Goal: Task Accomplishment & Management: Manage account settings

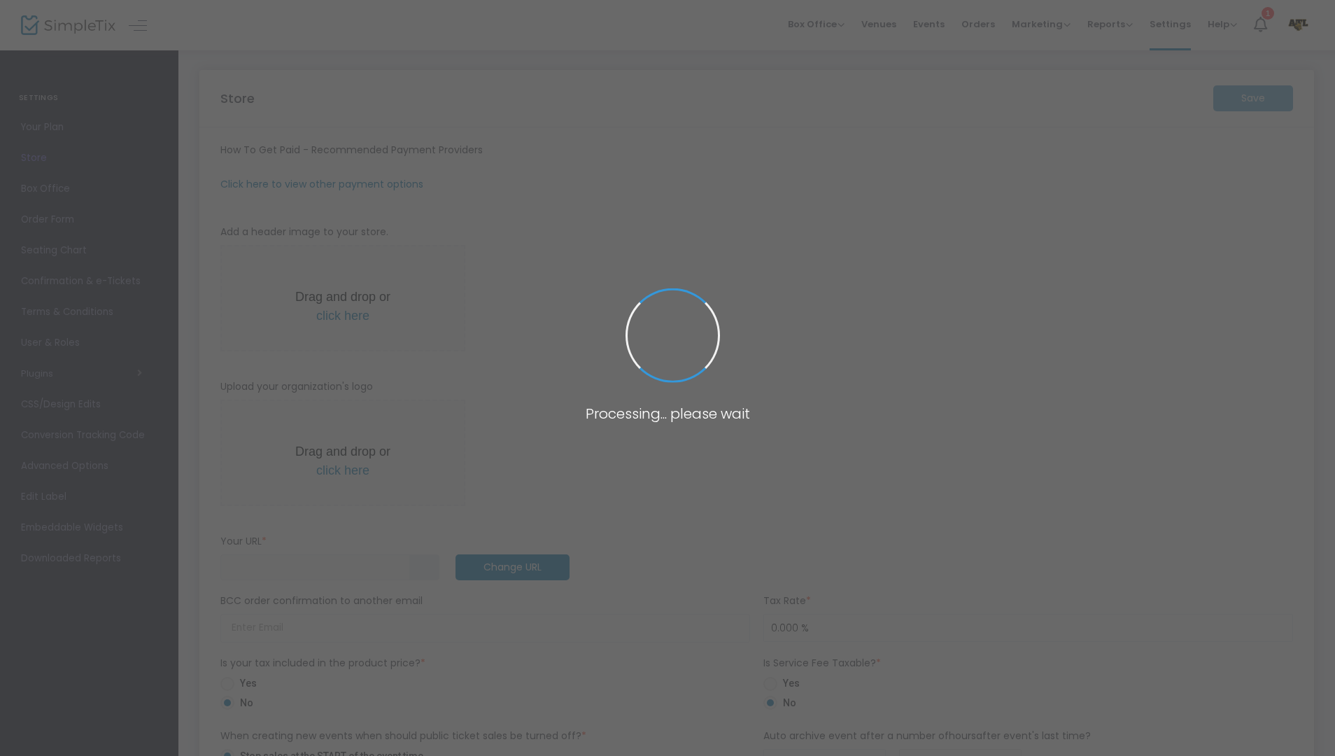
type input "[URL]"
type input "[EMAIL_ADDRESS][DOMAIN_NAME]"
type input "6.500 %"
radio input "false"
radio input "true"
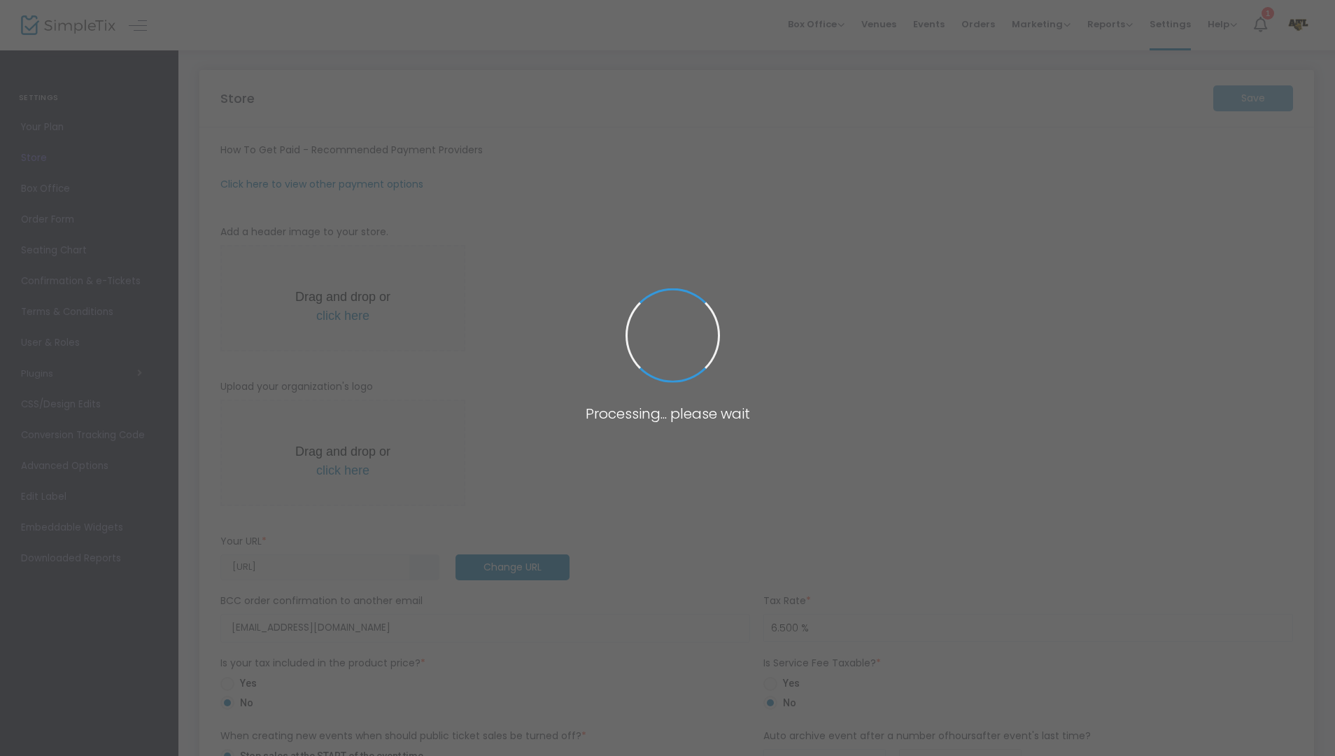
type input "Atlanta Wildcats"
type input "+1 904-882-1616"
type input "[EMAIL_ADDRESS][DOMAIN_NAME]"
